Goal: Task Accomplishment & Management: Use online tool/utility

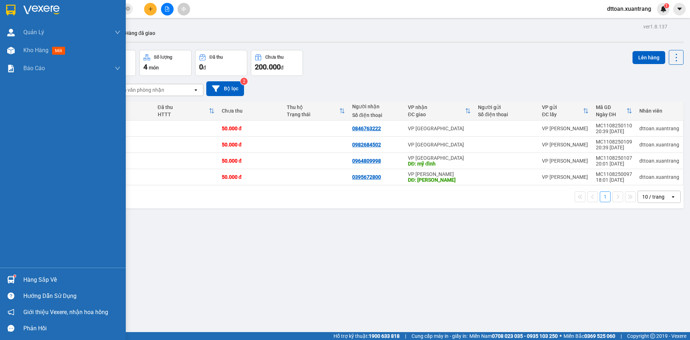
click at [29, 6] on img at bounding box center [41, 10] width 36 height 11
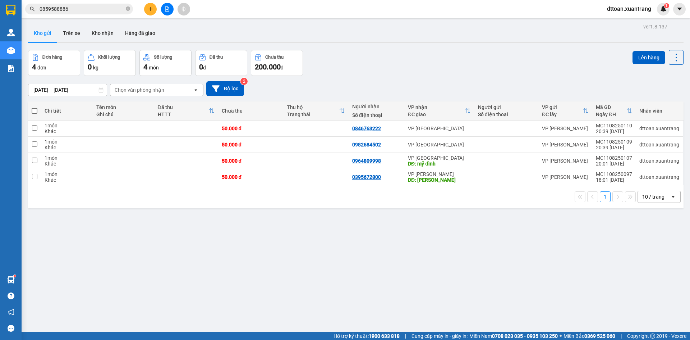
drag, startPoint x: 272, startPoint y: 193, endPoint x: 300, endPoint y: 151, distance: 51.0
click at [272, 192] on div "1 10 / trang open" at bounding box center [356, 196] width 650 height 12
click at [292, 172] on td at bounding box center [315, 177] width 65 height 16
checkbox input "true"
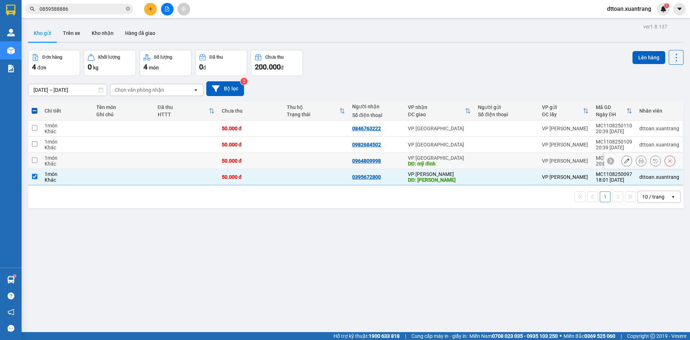
drag, startPoint x: 282, startPoint y: 156, endPoint x: 283, endPoint y: 149, distance: 7.2
click at [283, 155] on tr "1 món Khác 50.000 đ 0964809998 VP [GEOGRAPHIC_DATA] DĐ: mỹ đình VP MỘC CHÂU MC1…" at bounding box center [356, 161] width 656 height 16
checkbox input "true"
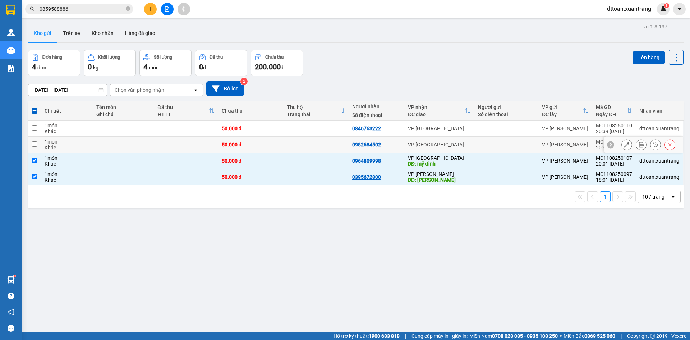
click at [285, 140] on td at bounding box center [315, 145] width 65 height 16
checkbox input "true"
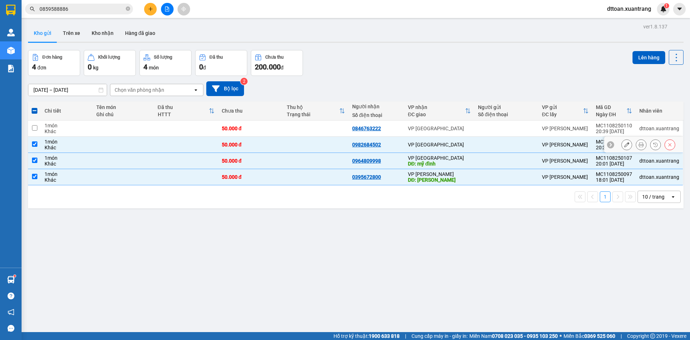
click at [286, 130] on td at bounding box center [315, 128] width 65 height 16
checkbox input "true"
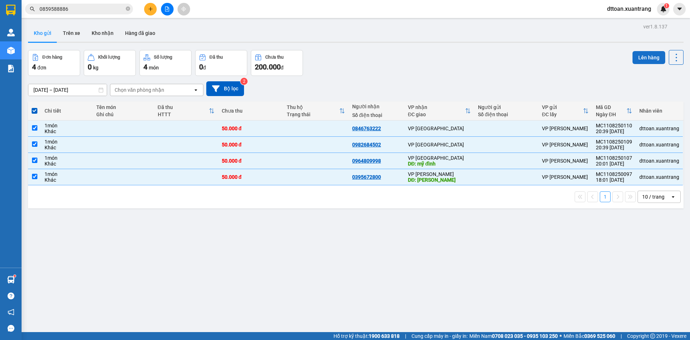
click at [646, 58] on button "Lên hàng" at bounding box center [649, 57] width 33 height 13
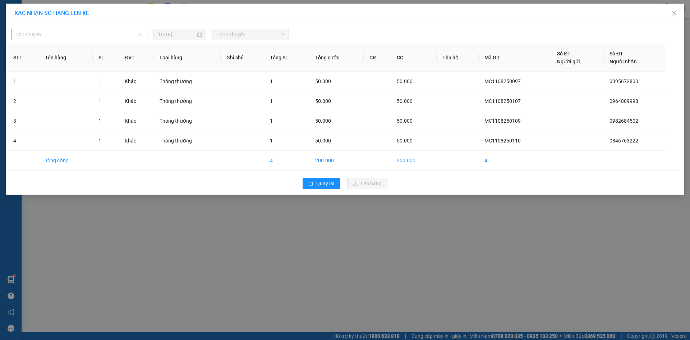
click at [29, 33] on span "Chọn tuyến" at bounding box center [79, 34] width 128 height 11
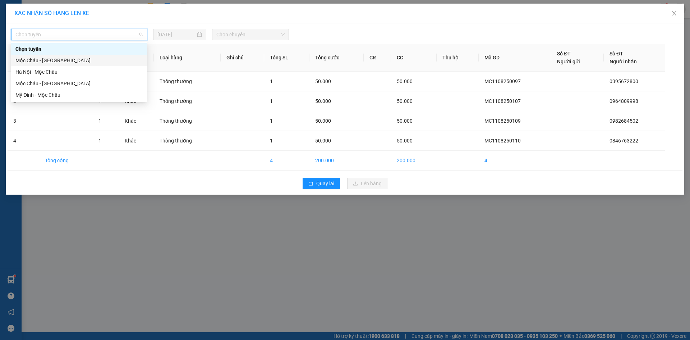
click at [47, 55] on div "Mộc Châu - [GEOGRAPHIC_DATA]" at bounding box center [79, 61] width 136 height 12
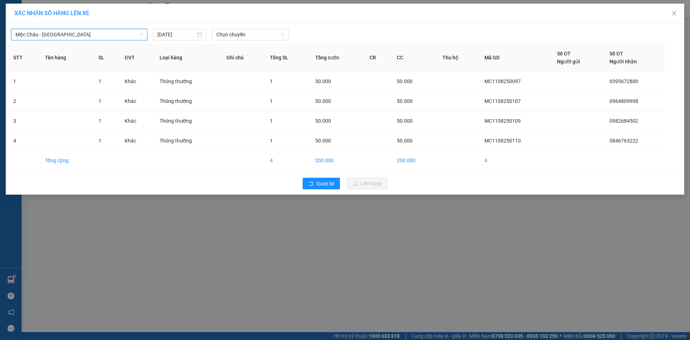
click at [294, 32] on div at bounding box center [431, 35] width 280 height 12
click at [244, 37] on span "Chọn chuyến" at bounding box center [250, 34] width 68 height 11
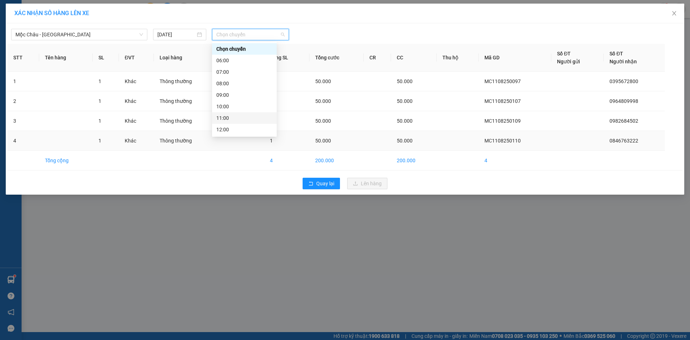
scroll to position [104, 0]
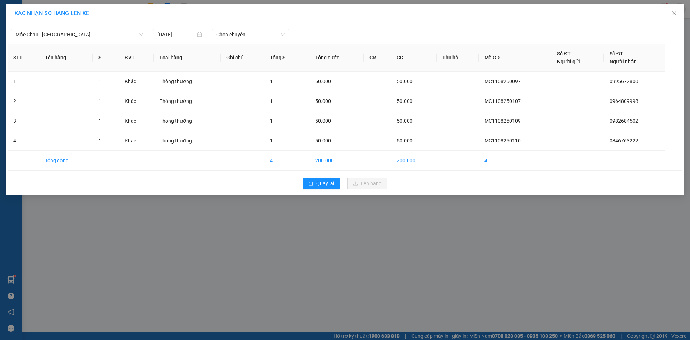
click at [414, 279] on div "XÁC NHẬN SỐ HÀNG LÊN XE Mộc Châu - [GEOGRAPHIC_DATA] [DATE] Chọn chuyến STT Tên…" at bounding box center [345, 170] width 690 height 340
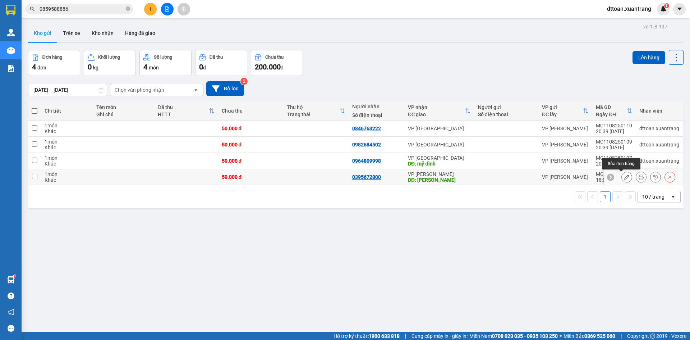
click at [624, 176] on icon at bounding box center [626, 176] width 5 height 5
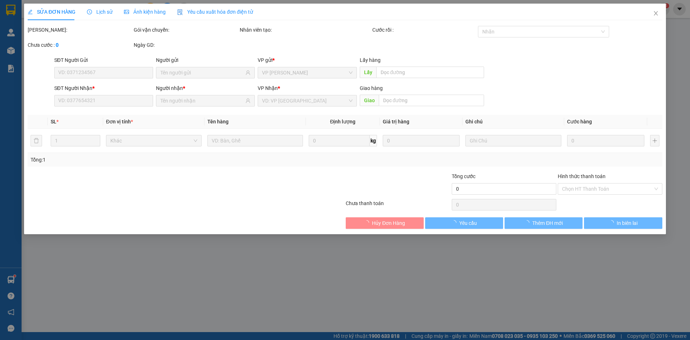
type input "0395672800"
type input "[PERSON_NAME]"
type input "50.000"
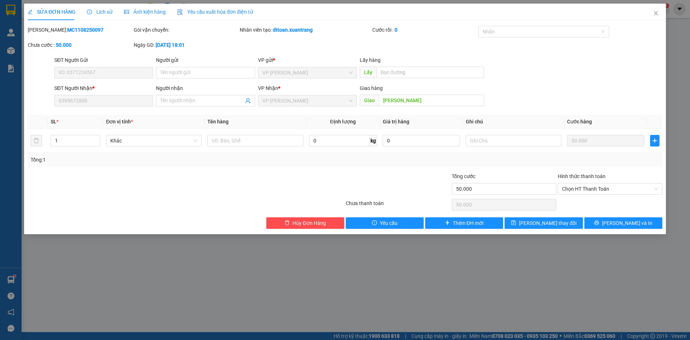
click at [158, 7] on div "Ảnh kiện hàng" at bounding box center [145, 12] width 42 height 17
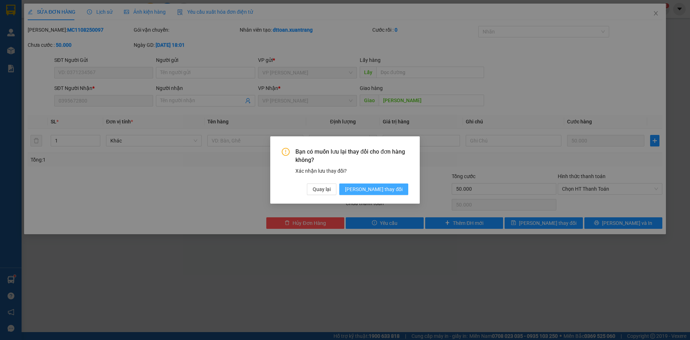
click at [377, 186] on span "[PERSON_NAME] thay đổi" at bounding box center [374, 189] width 58 height 8
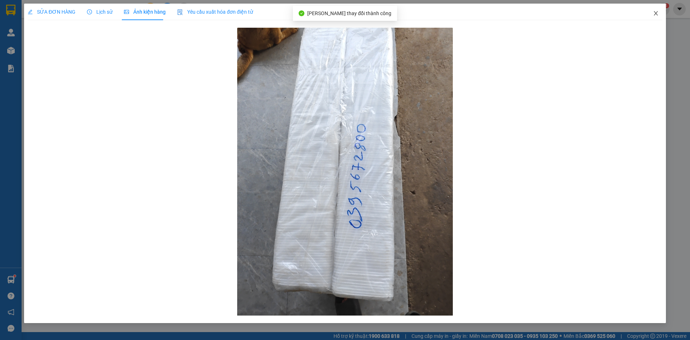
click at [659, 14] on span "Close" at bounding box center [656, 14] width 20 height 20
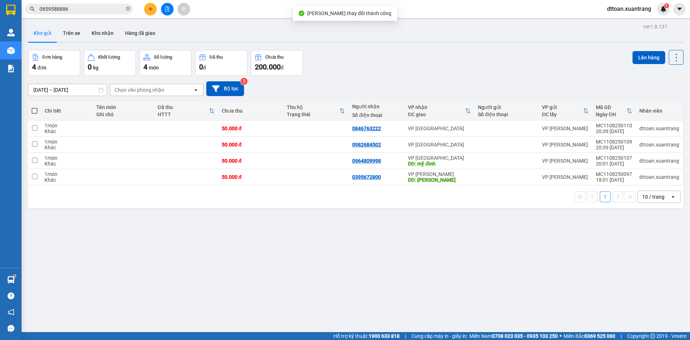
click at [290, 186] on div "1 10 / trang open" at bounding box center [356, 196] width 656 height 23
click at [270, 171] on td "50.000 đ" at bounding box center [250, 177] width 65 height 16
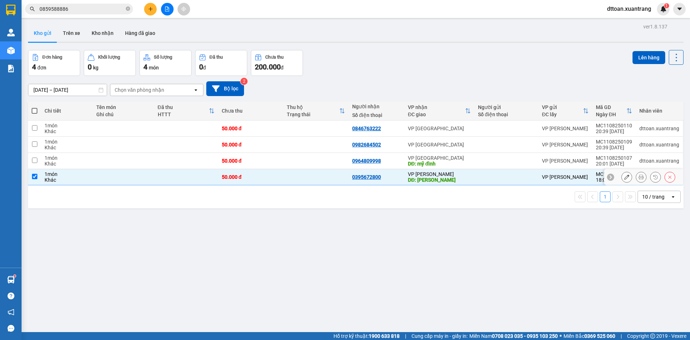
checkbox input "true"
click at [644, 55] on button "Lên hàng" at bounding box center [649, 57] width 33 height 13
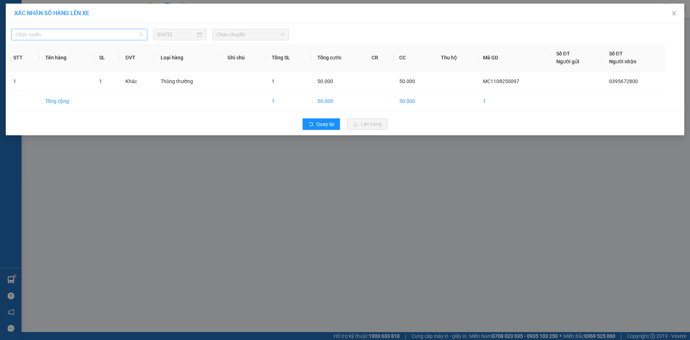
click at [109, 35] on span "Chọn tuyến" at bounding box center [79, 34] width 128 height 11
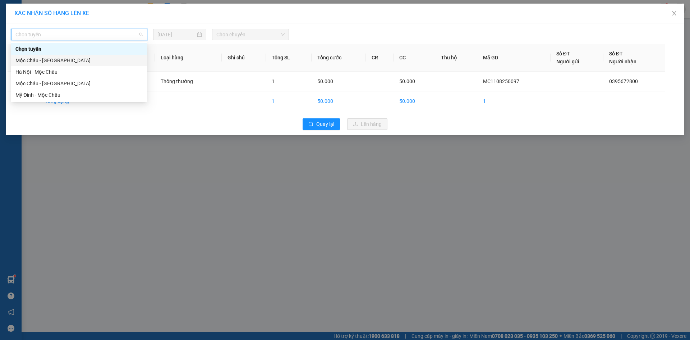
drag, startPoint x: 101, startPoint y: 55, endPoint x: 170, endPoint y: 45, distance: 70.0
click at [101, 55] on div "Mộc Châu - [GEOGRAPHIC_DATA]" at bounding box center [79, 61] width 136 height 12
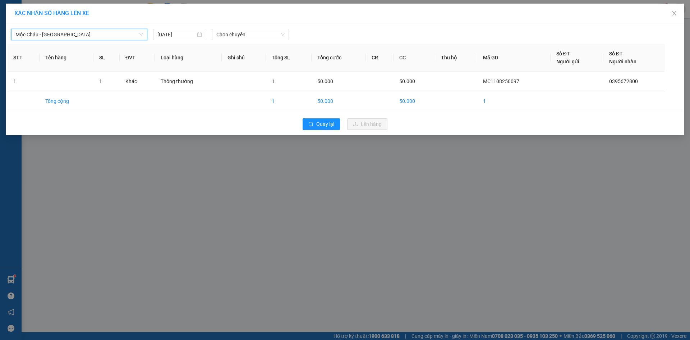
click at [257, 26] on div "Mộc Châu - [GEOGRAPHIC_DATA] [GEOGRAPHIC_DATA] - [GEOGRAPHIC_DATA] [DATE] Chọn …" at bounding box center [345, 32] width 675 height 15
click at [257, 32] on span "Chọn chuyến" at bounding box center [250, 34] width 68 height 11
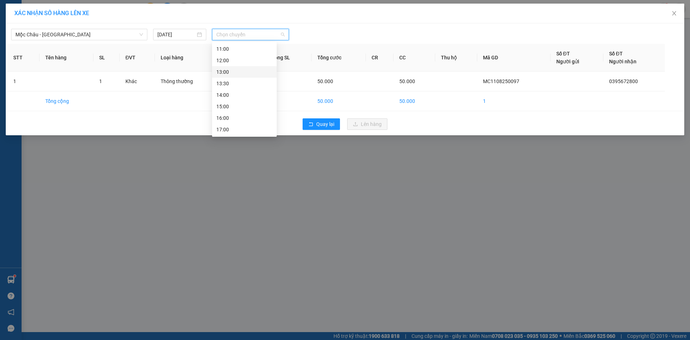
scroll to position [104, 0]
click at [242, 103] on div "18:00" at bounding box center [244, 107] width 65 height 12
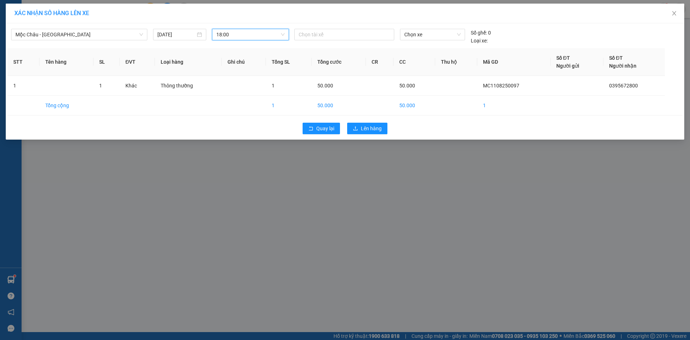
click at [391, 127] on div "Quay lại Lên hàng" at bounding box center [345, 128] width 675 height 19
click at [370, 127] on span "Lên hàng" at bounding box center [371, 128] width 21 height 8
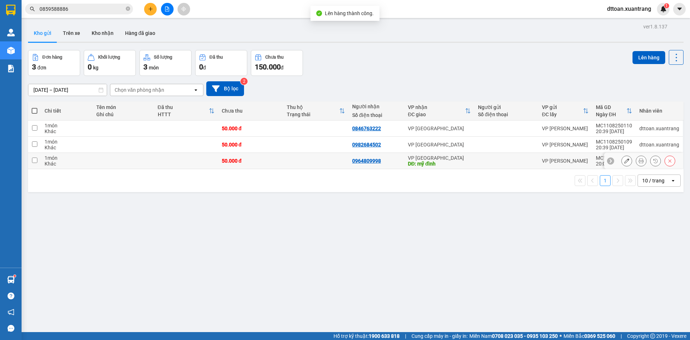
click at [261, 162] on div "50.000 đ" at bounding box center [251, 161] width 58 height 6
checkbox input "true"
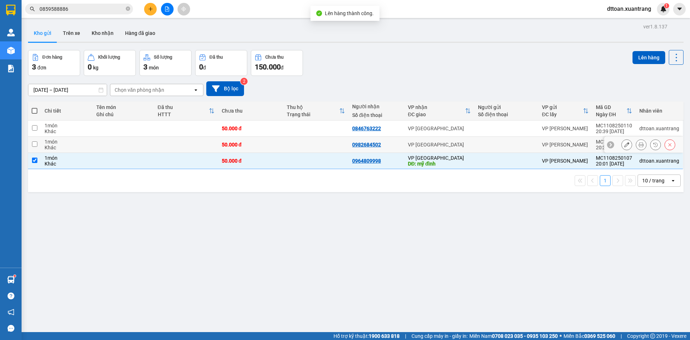
click at [266, 143] on div "50.000 đ" at bounding box center [251, 145] width 58 height 6
checkbox input "true"
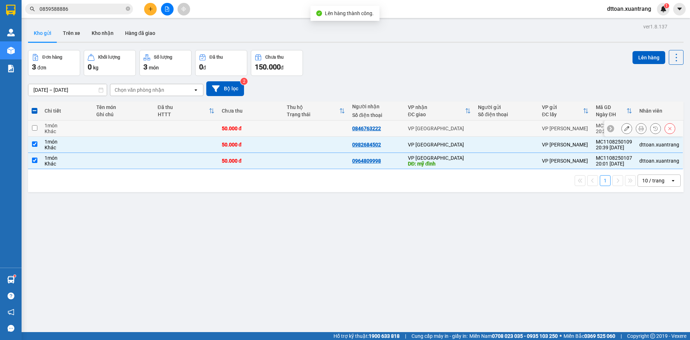
drag, startPoint x: 279, startPoint y: 126, endPoint x: 467, endPoint y: 105, distance: 189.1
click at [279, 126] on td "50.000 đ" at bounding box center [250, 128] width 65 height 16
checkbox input "true"
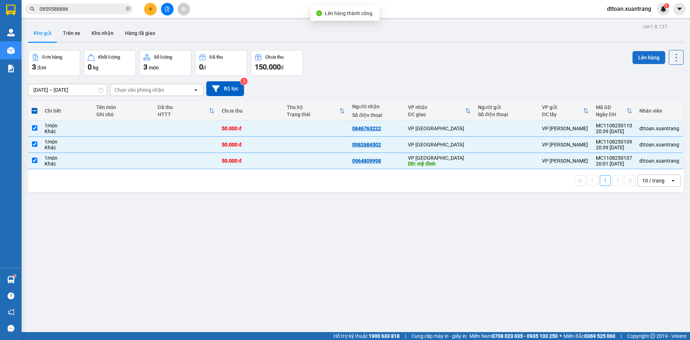
click at [642, 55] on button "Lên hàng" at bounding box center [649, 57] width 33 height 13
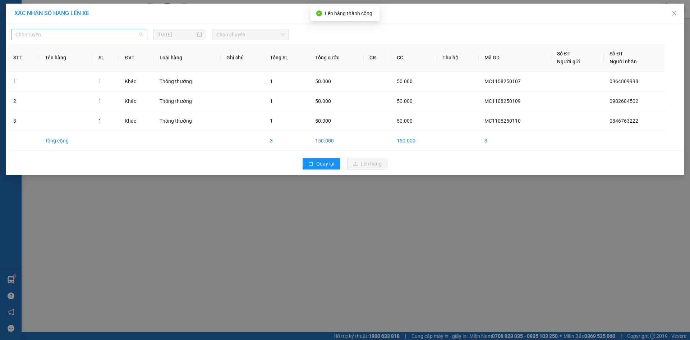
click at [67, 32] on span "Chọn tuyến" at bounding box center [79, 34] width 128 height 11
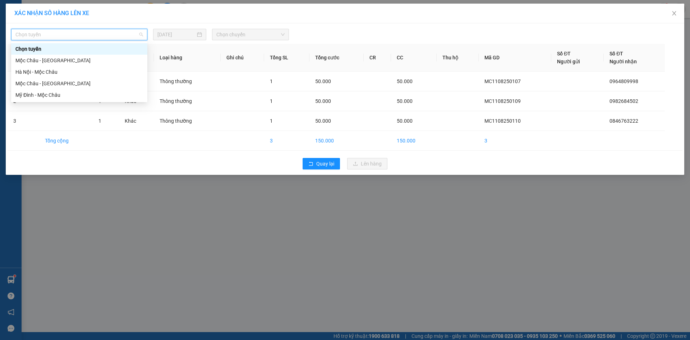
click at [72, 58] on div "Mộc Châu - [GEOGRAPHIC_DATA]" at bounding box center [79, 60] width 128 height 8
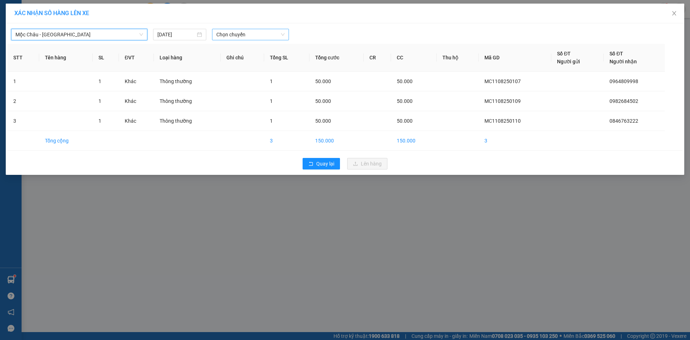
click at [259, 38] on span "Chọn chuyến" at bounding box center [250, 34] width 68 height 11
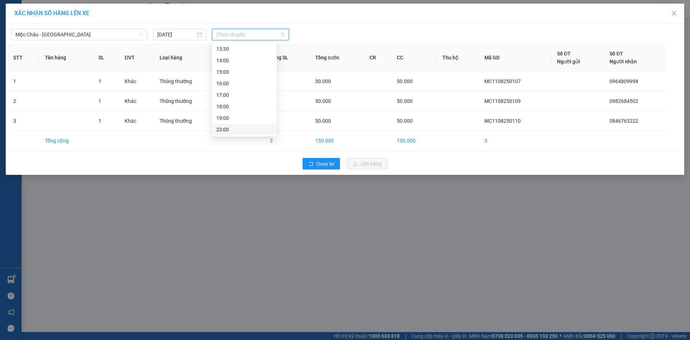
click at [250, 128] on div "23:00" at bounding box center [244, 129] width 56 height 8
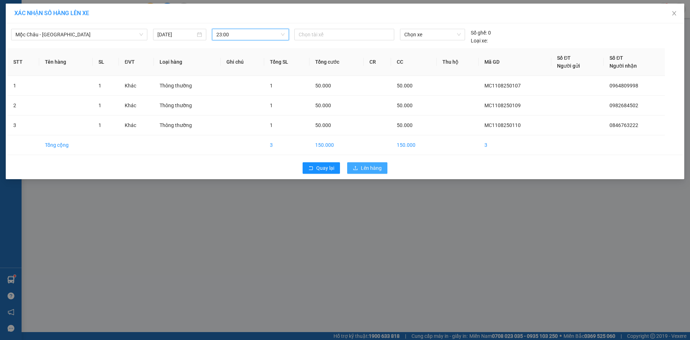
click at [377, 173] on div "Quay lại Lên hàng" at bounding box center [345, 167] width 675 height 19
click at [373, 167] on span "Lên hàng" at bounding box center [371, 168] width 21 height 8
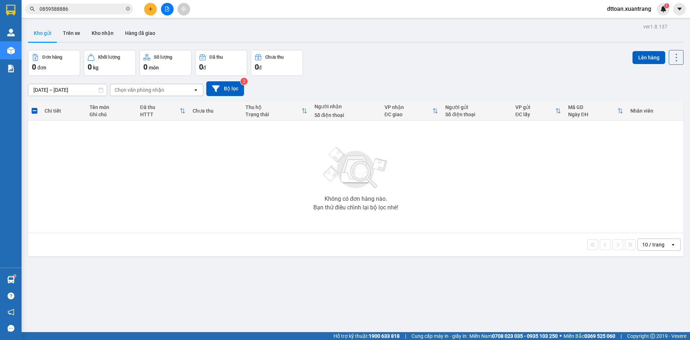
click at [630, 11] on span "dttoan.xuantrang" at bounding box center [629, 8] width 56 height 9
click at [616, 22] on span "Đăng xuất" at bounding box center [632, 22] width 41 height 8
